Goal: Obtain resource: Obtain resource

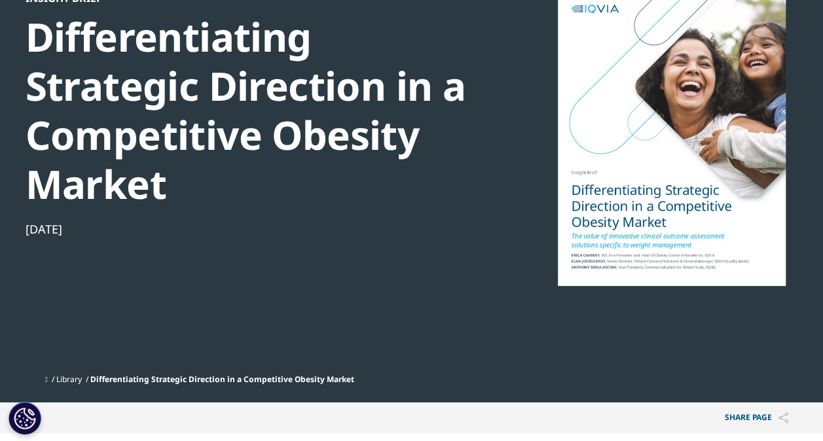
scroll to position [131, 0]
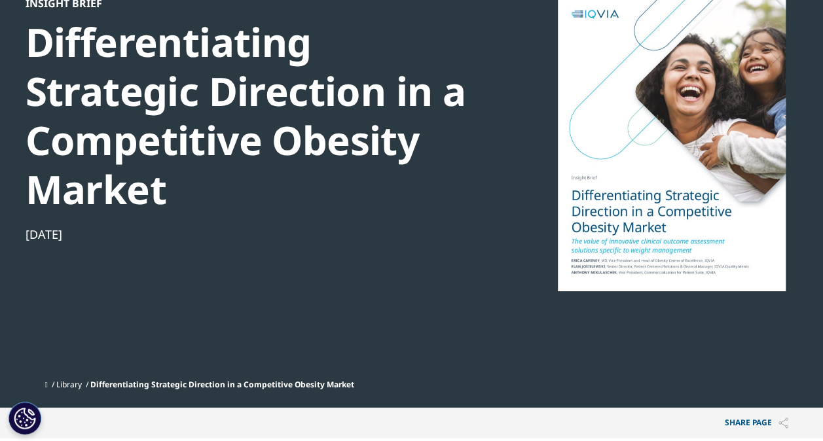
click at [698, 170] on div at bounding box center [671, 144] width 253 height 295
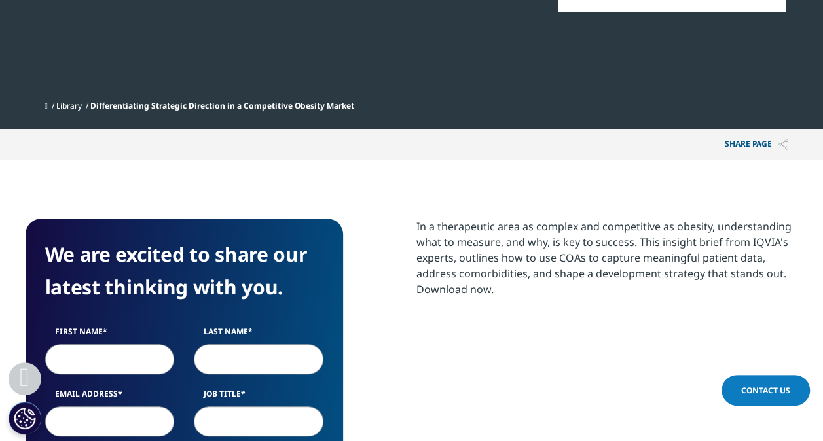
scroll to position [524, 0]
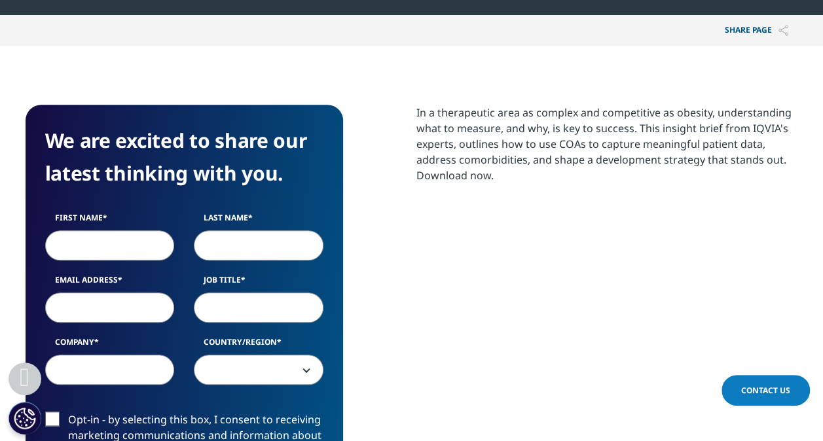
click at [126, 242] on input "First Name" at bounding box center [110, 245] width 130 height 30
type input "Mark"
type input "[PERSON_NAME]"
type input "[EMAIL_ADDRESS][DOMAIN_NAME]"
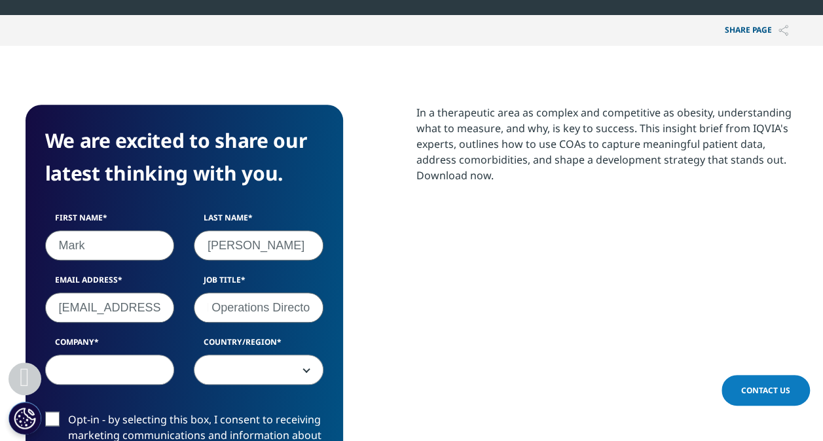
scroll to position [0, 70]
type input "Strategy and Operations Director"
click at [77, 376] on input "Company" at bounding box center [110, 370] width 130 height 30
type input "AZ"
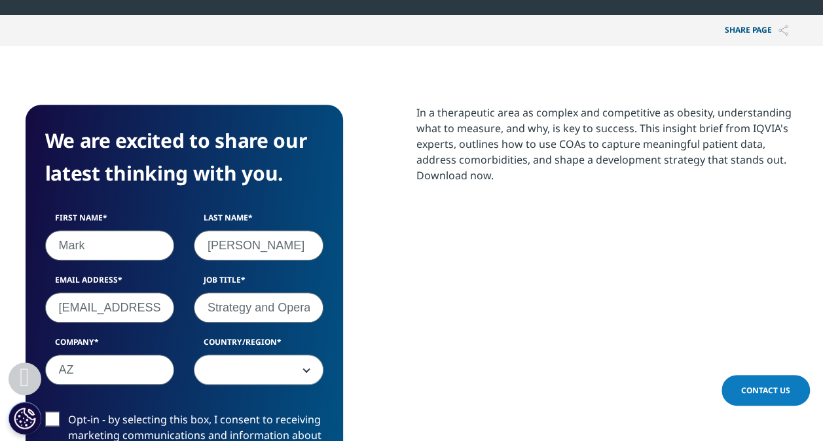
click at [228, 372] on span at bounding box center [258, 370] width 128 height 30
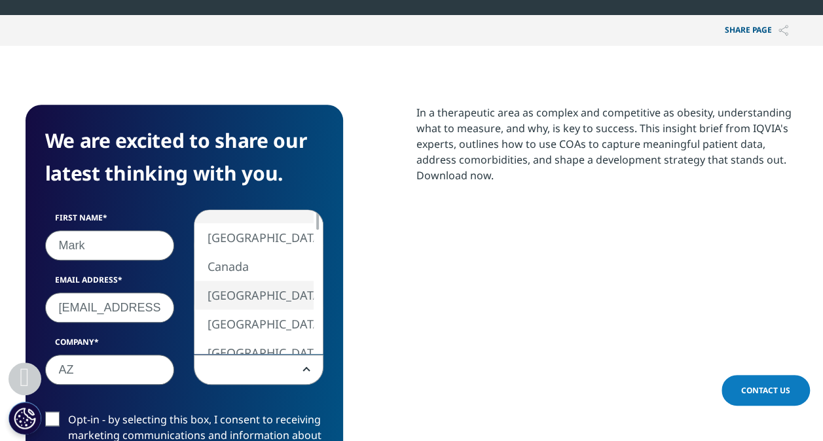
select select "[GEOGRAPHIC_DATA]"
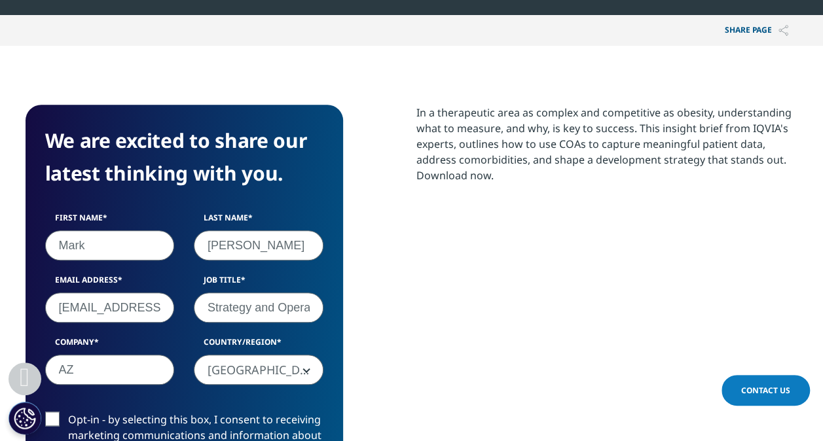
click at [59, 418] on label "Opt-in - by selecting this box, I consent to receiving marketing communications…" at bounding box center [184, 439] width 278 height 54
click at [68, 412] on input "Opt-in - by selecting this box, I consent to receiving marketing communications…" at bounding box center [68, 412] width 0 height 0
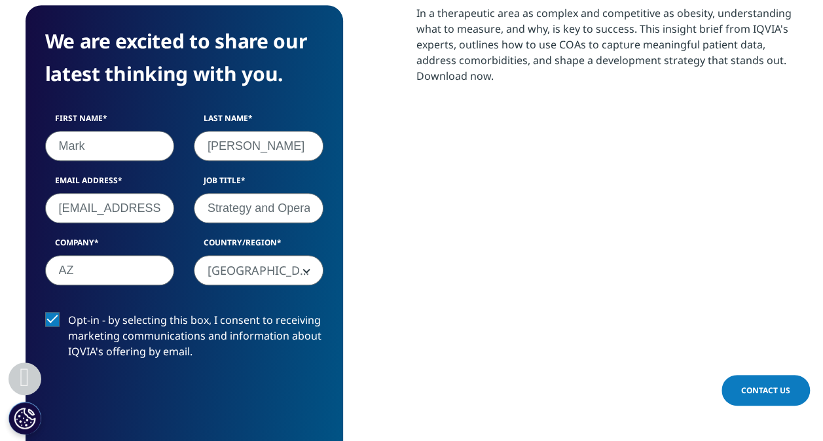
scroll to position [785, 0]
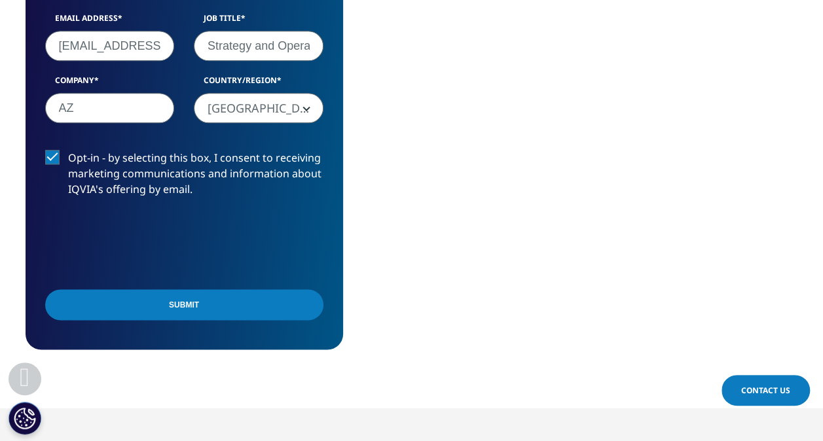
click at [183, 310] on input "Submit" at bounding box center [184, 304] width 278 height 31
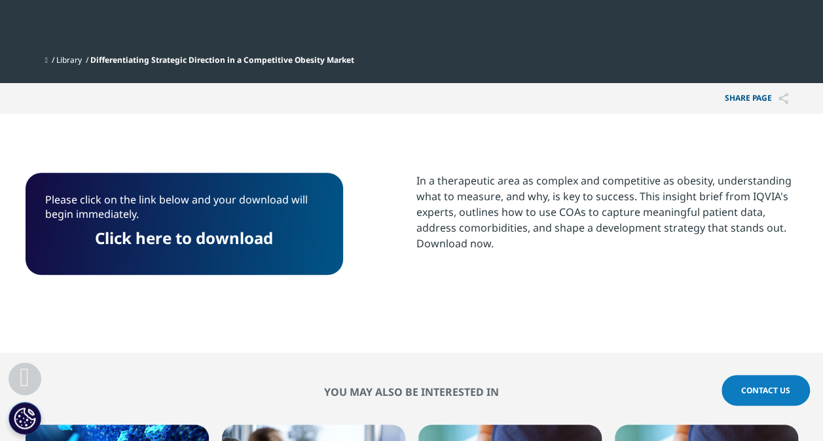
scroll to position [452, 0]
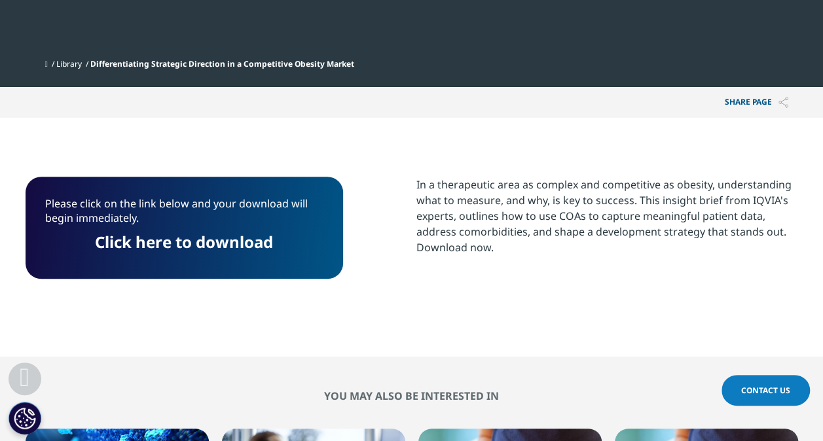
click at [209, 245] on link "Click here to download" at bounding box center [184, 242] width 178 height 22
